Goal: Transaction & Acquisition: Purchase product/service

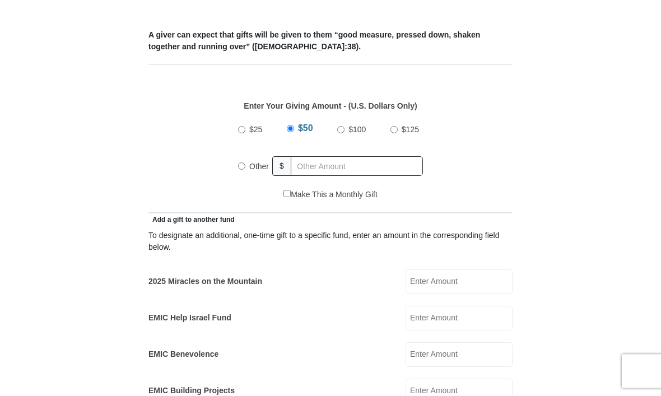
scroll to position [432, 0]
click at [490, 283] on input "2025 Miracles on the Mountain" at bounding box center [459, 281] width 107 height 25
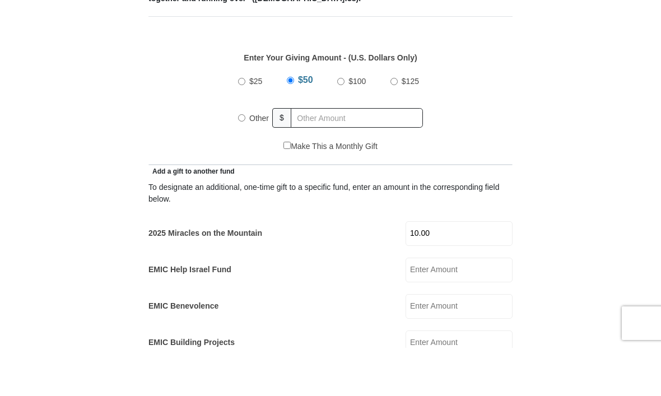
type input "10.00"
click at [244, 162] on input "Other" at bounding box center [241, 165] width 7 height 7
radio input "true"
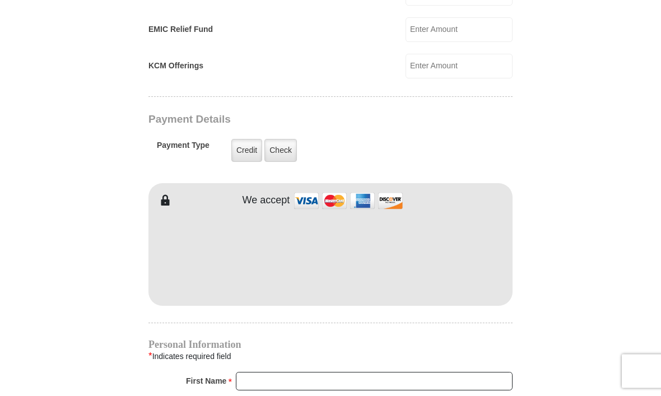
scroll to position [834, 0]
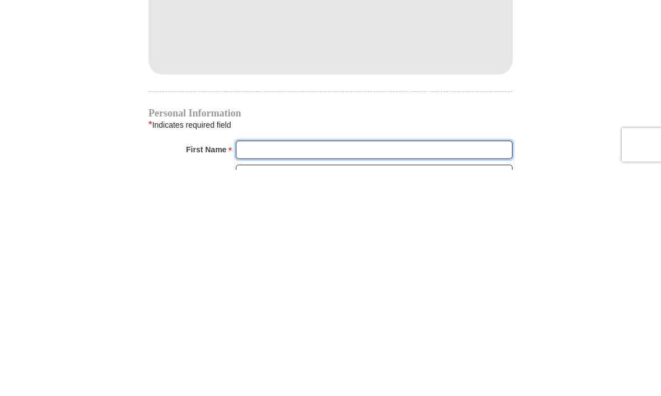
click at [424, 367] on input "First Name *" at bounding box center [374, 376] width 277 height 19
type input "[PERSON_NAME]"
click at [345, 392] on input "Last Name *" at bounding box center [374, 401] width 277 height 19
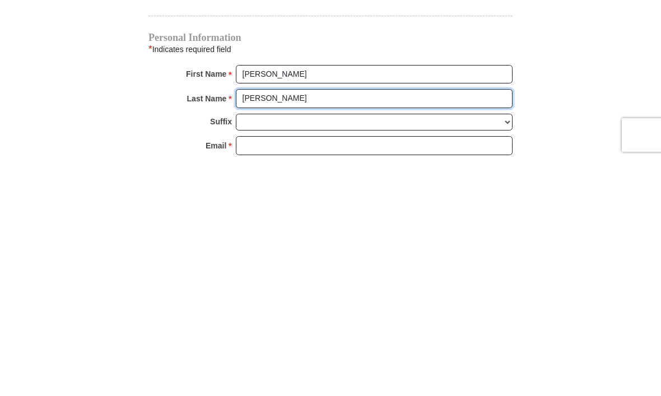
type input "[PERSON_NAME]"
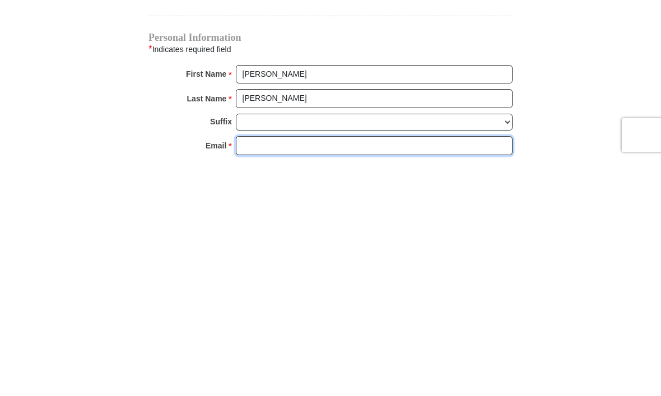
click at [333, 373] on input "Email *" at bounding box center [374, 382] width 277 height 19
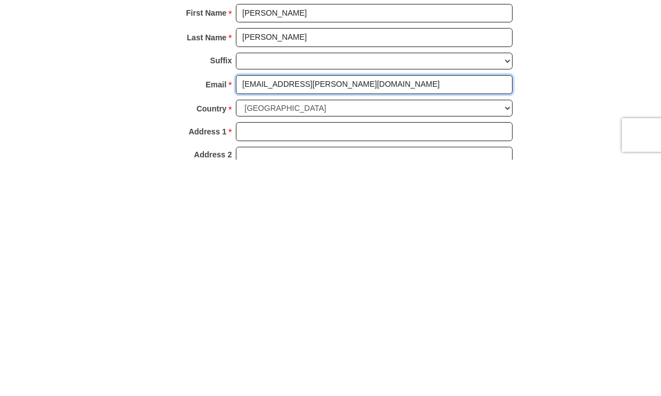
scroll to position [962, 0]
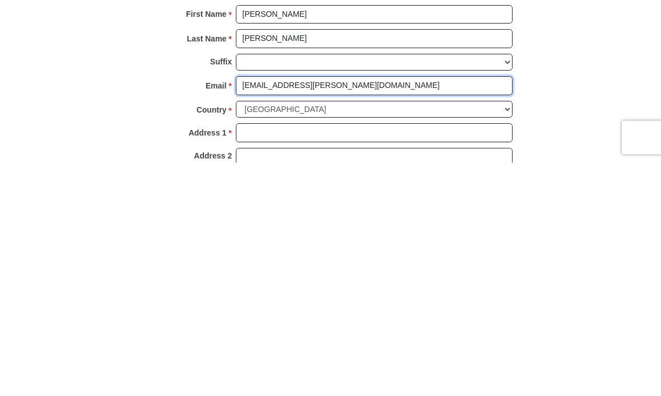
type input "[EMAIL_ADDRESS][PERSON_NAME][DOMAIN_NAME]"
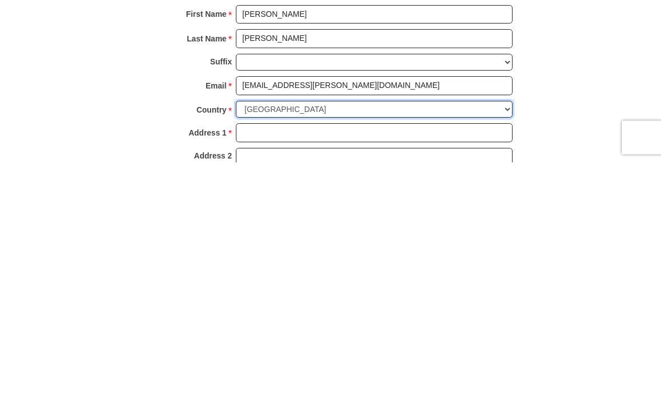
click at [424, 335] on select "[GEOGRAPHIC_DATA] [GEOGRAPHIC_DATA] [GEOGRAPHIC_DATA] [GEOGRAPHIC_DATA] [GEOGRA…" at bounding box center [374, 343] width 277 height 17
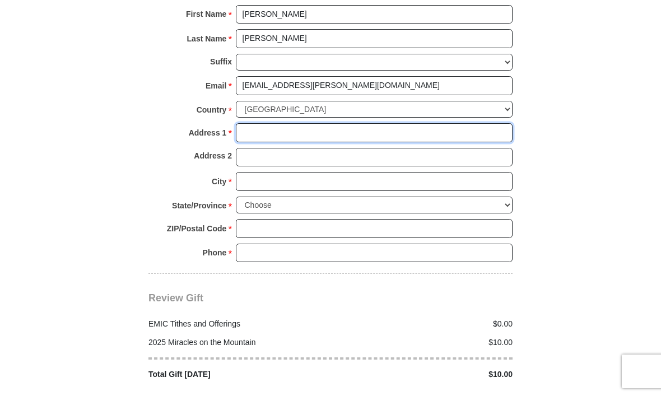
click at [341, 127] on input "Address 1 *" at bounding box center [374, 132] width 277 height 19
type input "[STREET_ADDRESS]"
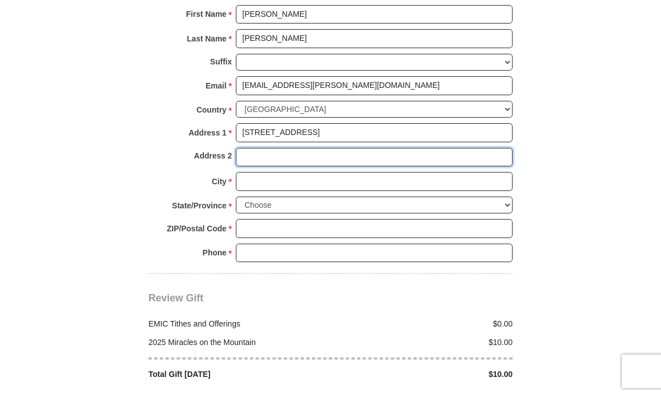
click at [345, 157] on input "Address 2" at bounding box center [374, 157] width 277 height 19
type input "Suite 430"
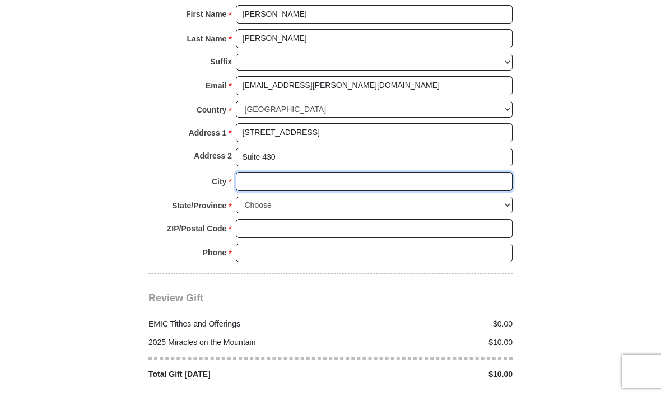
click at [360, 174] on input "City *" at bounding box center [374, 181] width 277 height 19
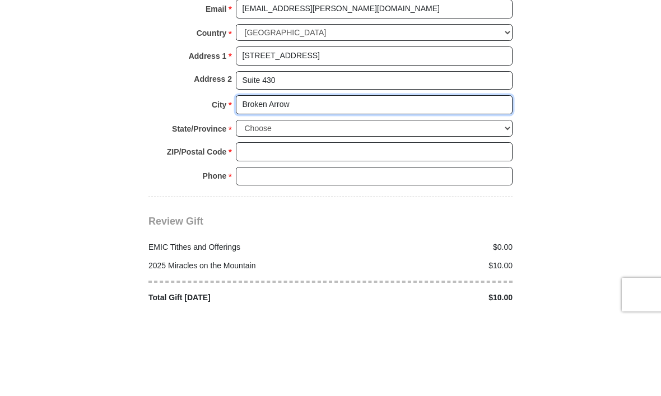
type input "Broken Arrow"
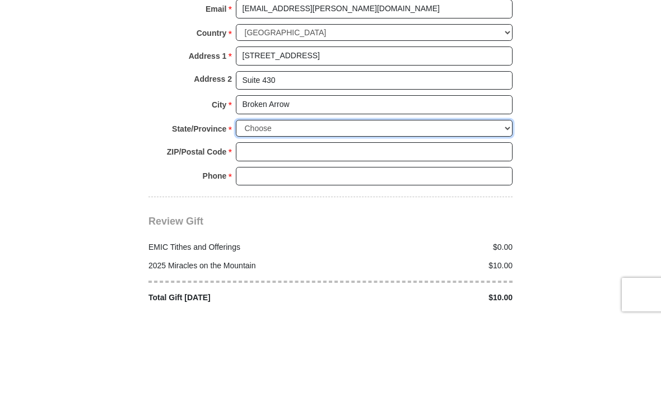
click at [371, 197] on select "Choose [US_STATE] [US_STATE] [US_STATE] [US_STATE] [US_STATE] Armed Forces Amer…" at bounding box center [374, 205] width 277 height 17
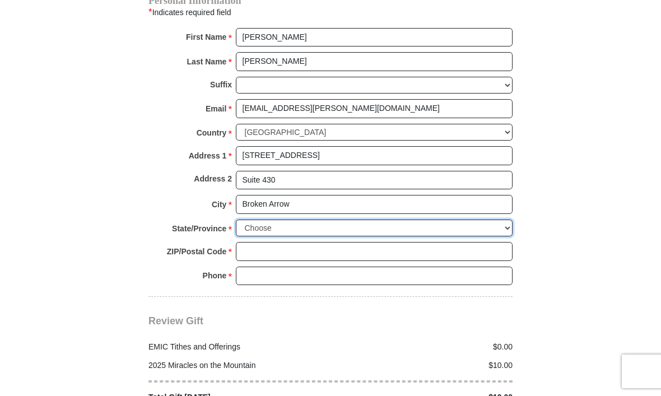
scroll to position [1174, 0]
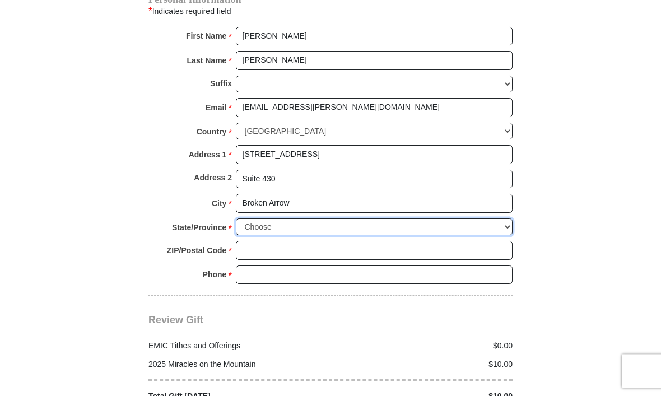
click at [370, 223] on select "Choose [US_STATE] [US_STATE] [US_STATE] [US_STATE] [US_STATE] Armed Forces Amer…" at bounding box center [374, 227] width 277 height 17
select select "OK"
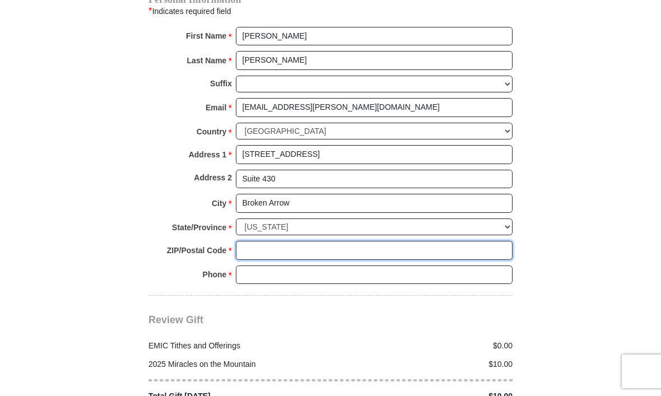
click at [353, 241] on input "ZIP/Postal Code *" at bounding box center [374, 250] width 277 height 19
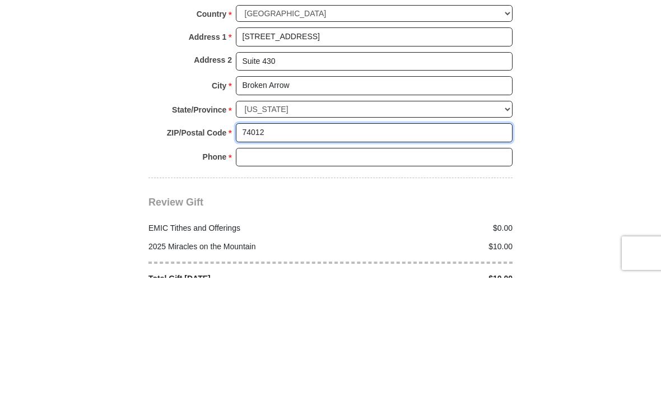
type input "74012"
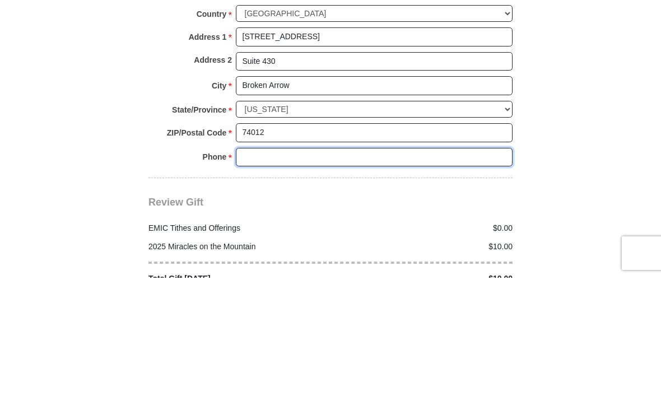
click at [379, 266] on input "Phone * *" at bounding box center [374, 275] width 277 height 19
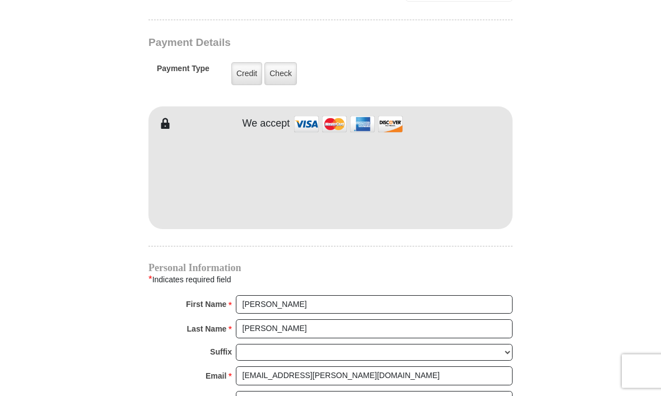
scroll to position [906, 0]
type input "[PHONE_NUMBER]"
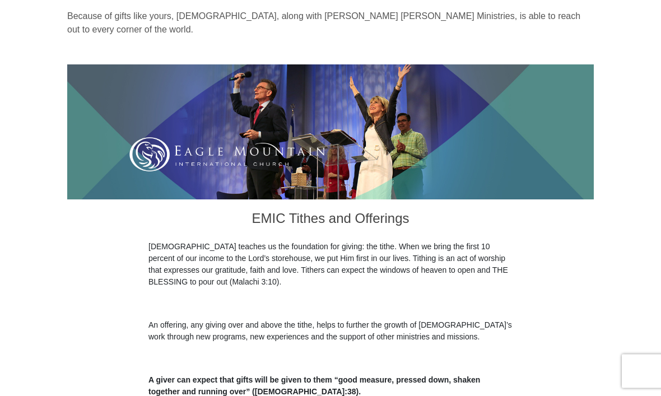
scroll to position [85, 0]
